Goal: Task Accomplishment & Management: Manage account settings

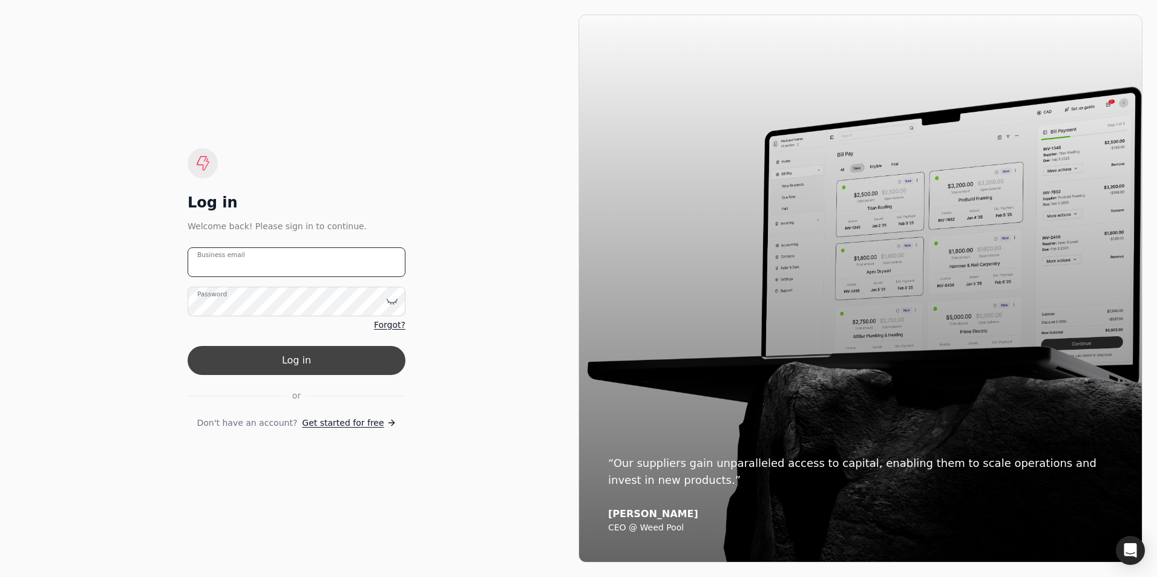
type email "[PERSON_NAME][EMAIL_ADDRESS][DOMAIN_NAME]"
click at [303, 364] on button "Log in" at bounding box center [297, 360] width 218 height 29
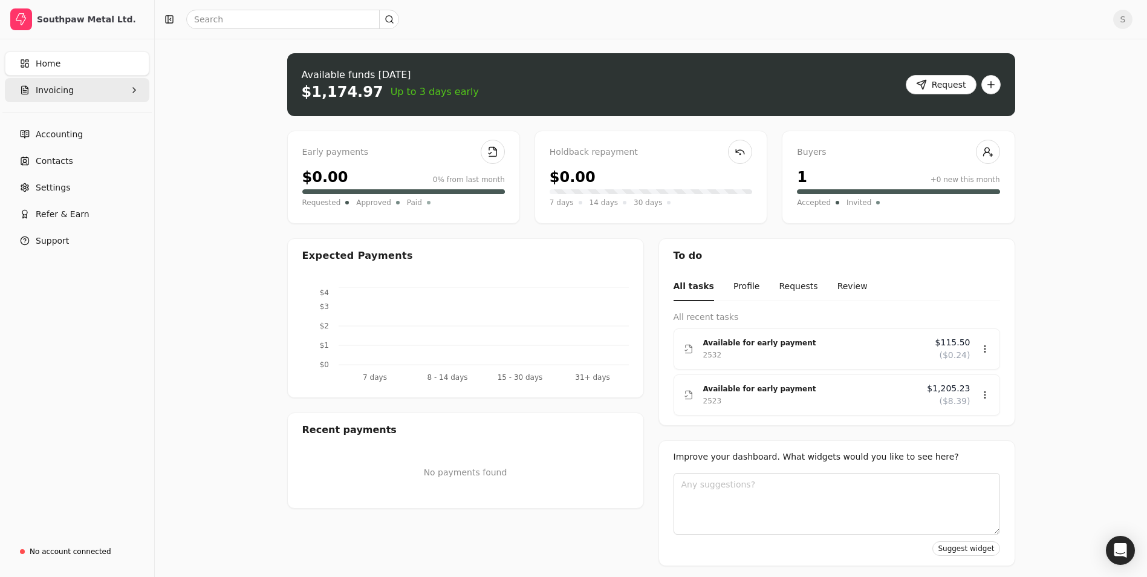
click at [73, 90] on button "Invoicing" at bounding box center [77, 90] width 145 height 24
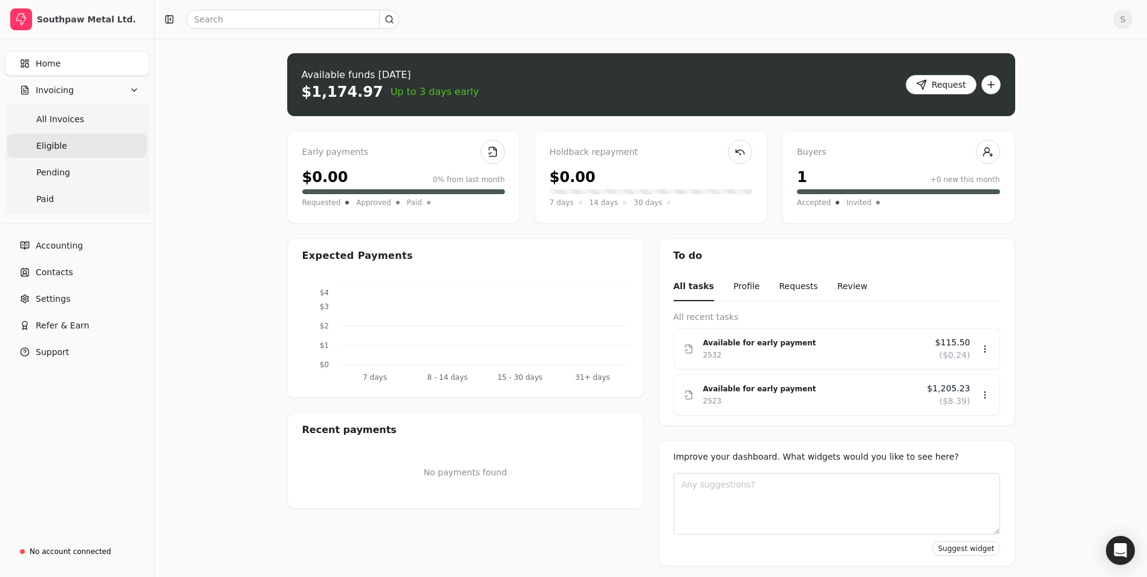
click at [65, 147] on link "Eligible" at bounding box center [77, 146] width 140 height 24
